Goal: Task Accomplishment & Management: Use online tool/utility

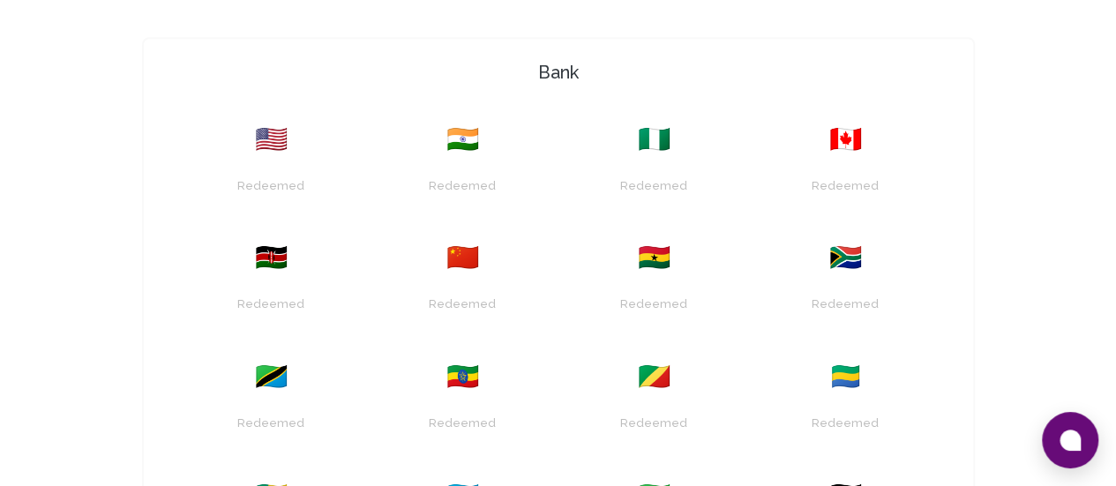
scroll to position [441, 0]
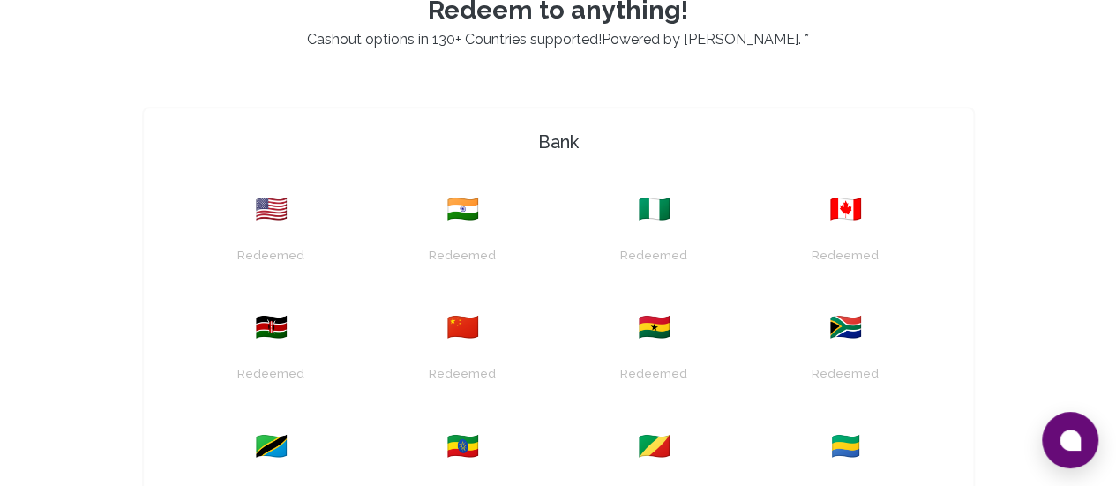
click at [288, 311] on span "🇰🇪" at bounding box center [271, 327] width 33 height 32
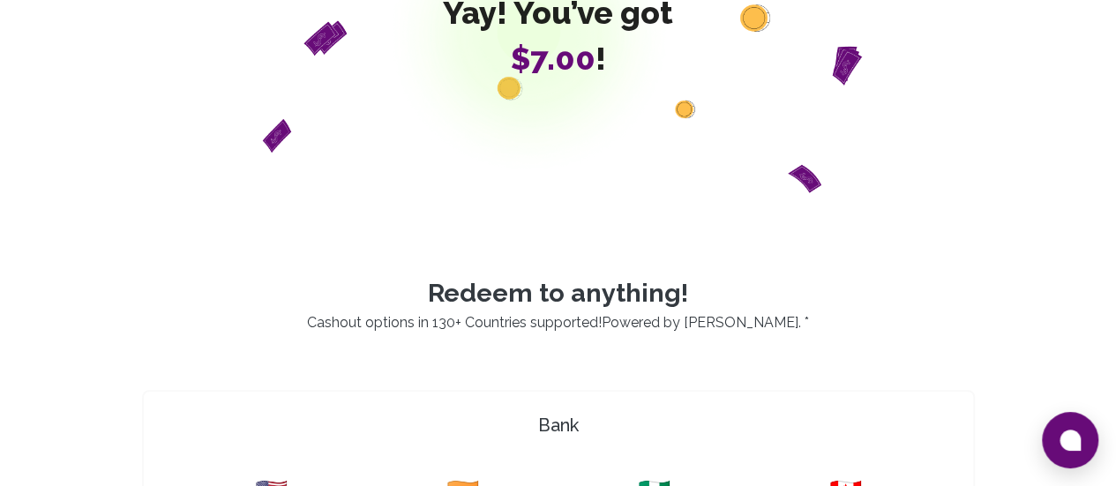
scroll to position [353, 0]
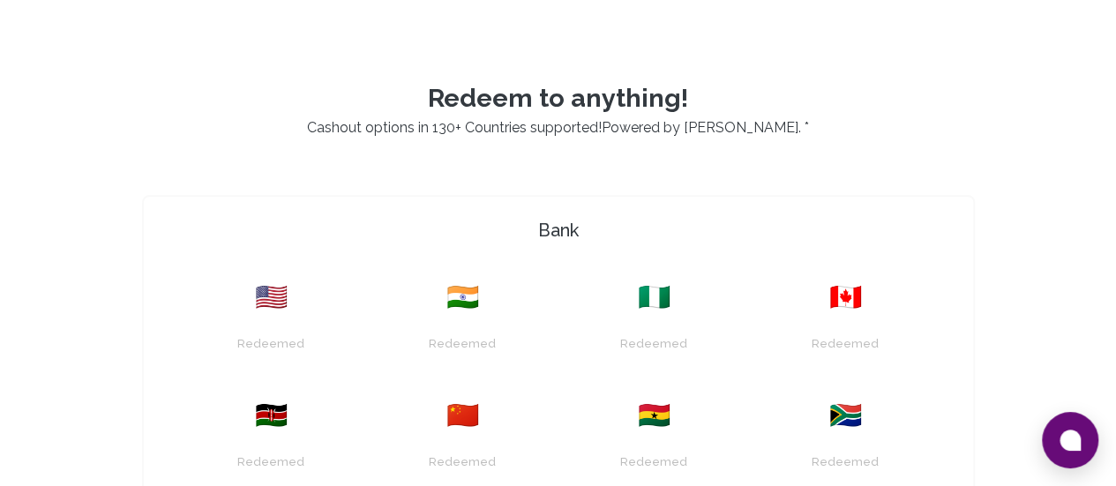
click at [356, 400] on div "🇰🇪" at bounding box center [271, 416] width 170 height 32
click at [356, 431] on div "Redeemed" at bounding box center [271, 453] width 170 height 45
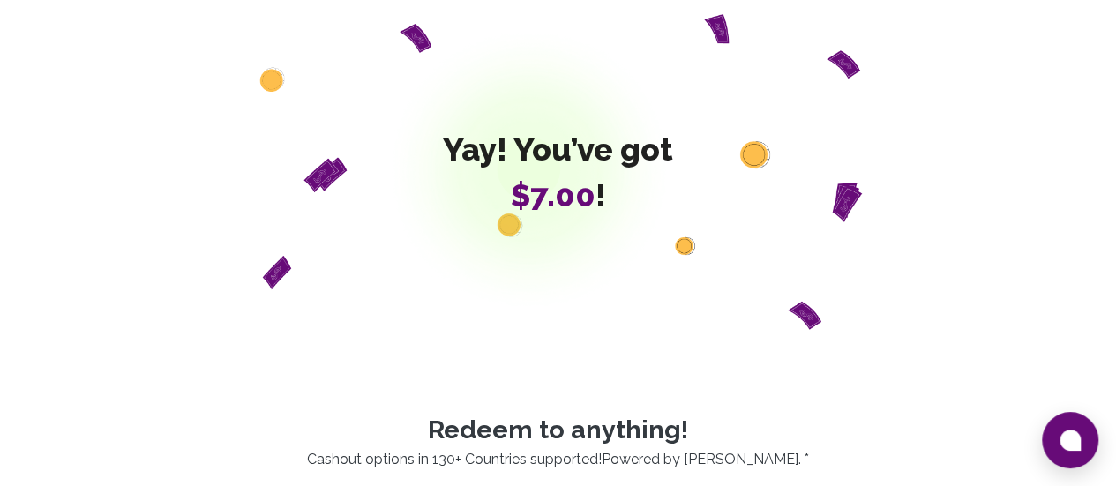
scroll to position [0, 0]
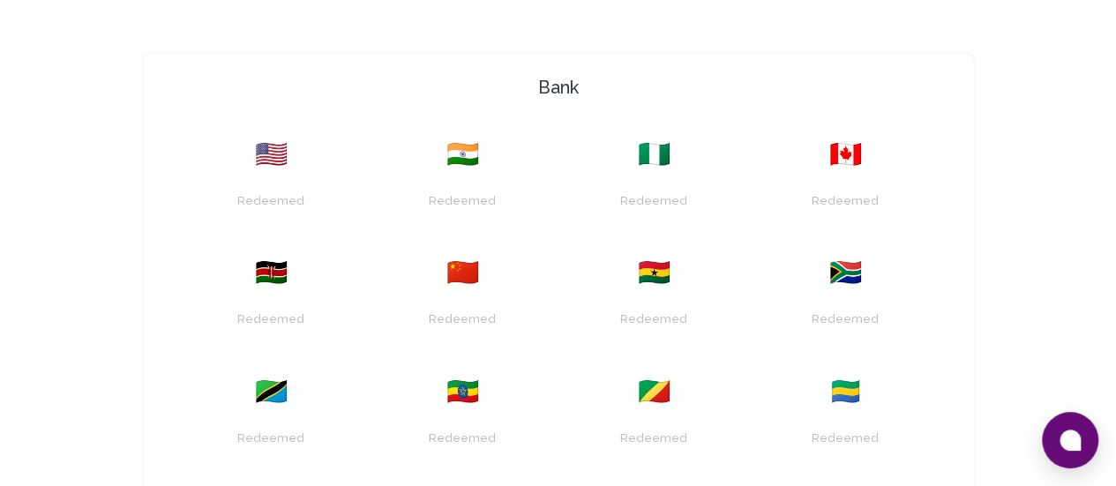
scroll to position [529, 0]
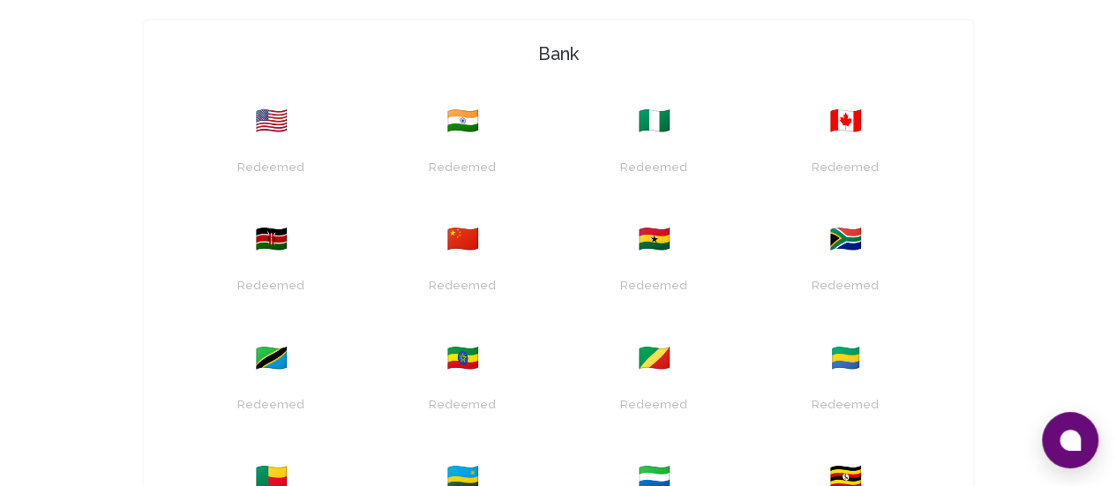
click at [356, 255] on div "Redeemed" at bounding box center [271, 277] width 170 height 45
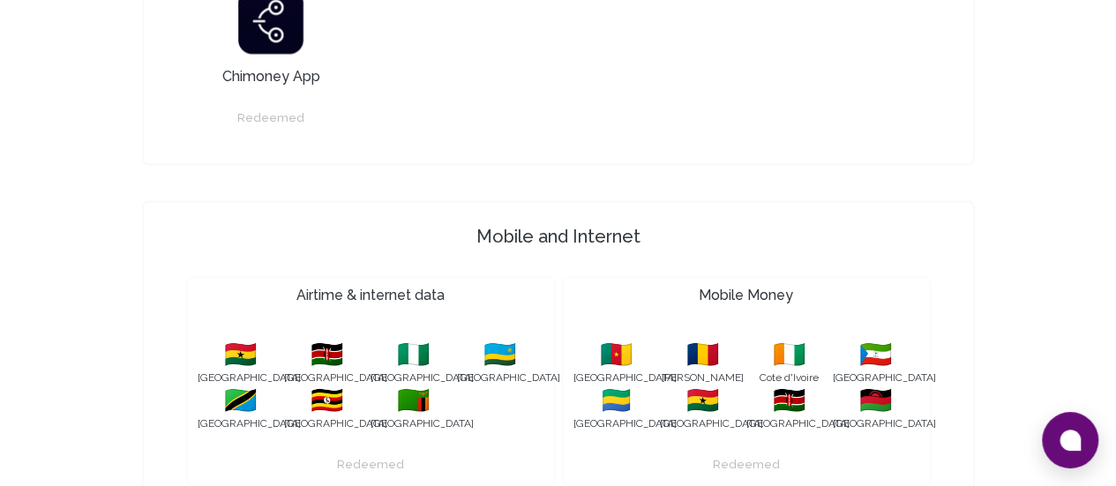
scroll to position [1686, 0]
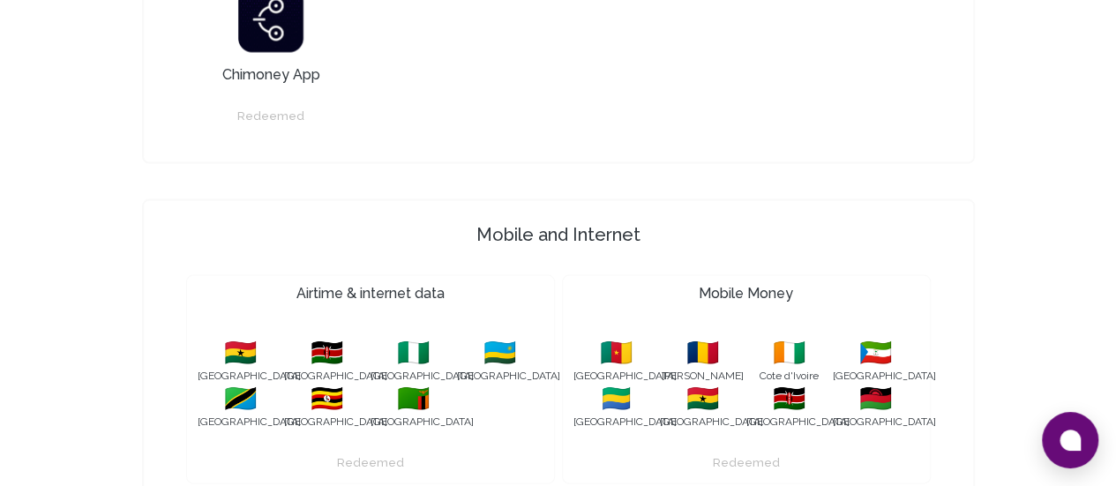
click at [295, 337] on span "🇰🇪" at bounding box center [327, 353] width 86 height 32
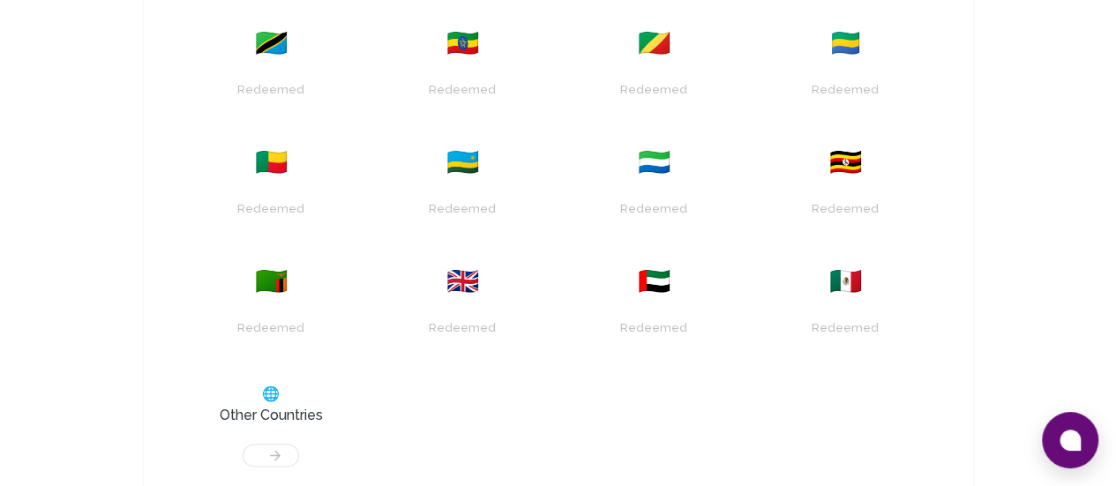
scroll to position [882, 0]
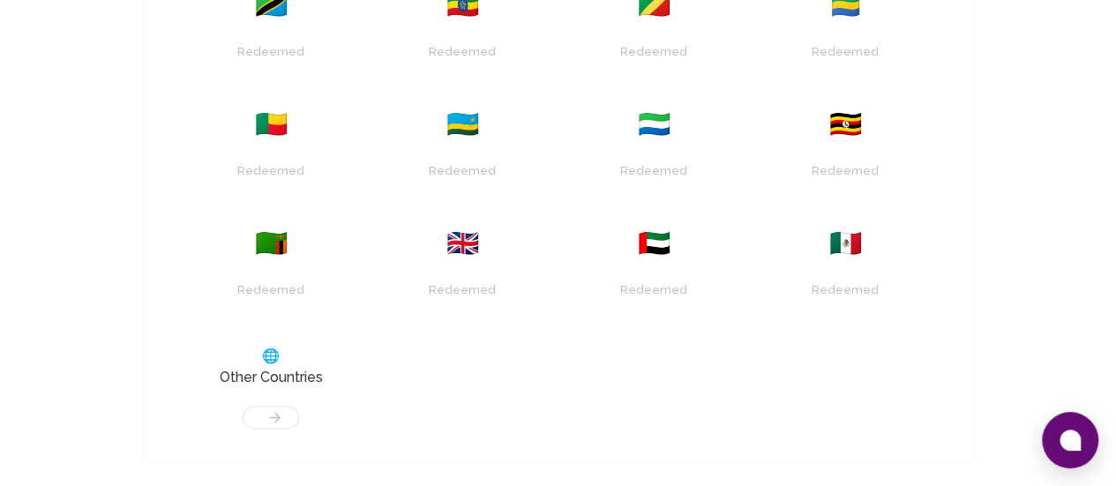
click at [186, 388] on div at bounding box center [271, 408] width 170 height 41
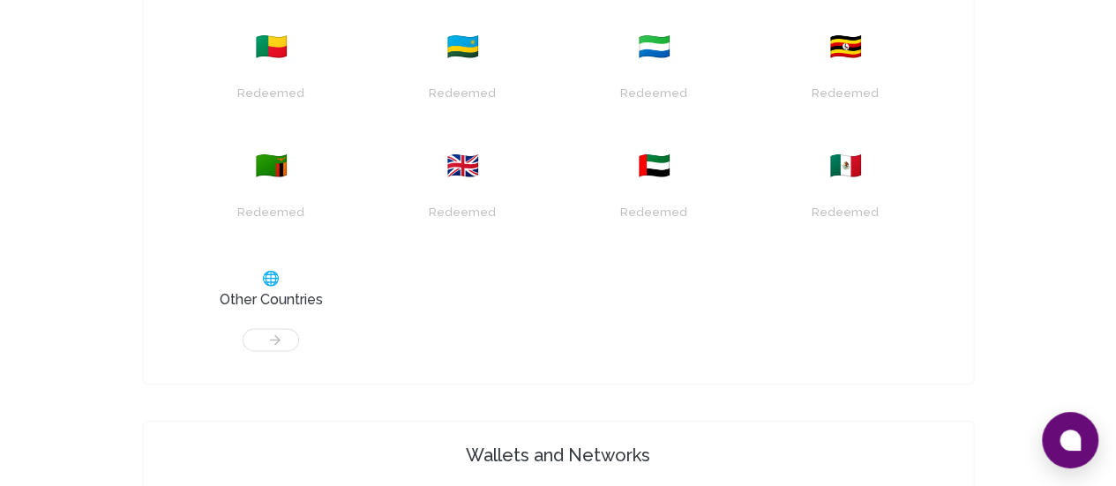
scroll to position [1147, 0]
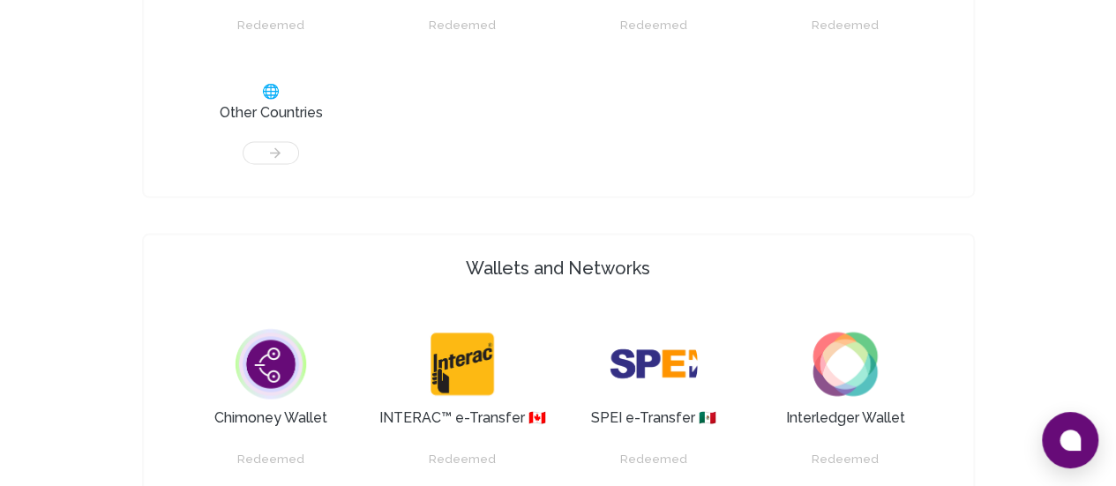
click at [661, 319] on img at bounding box center [653, 363] width 88 height 88
